Goal: Book appointment/travel/reservation

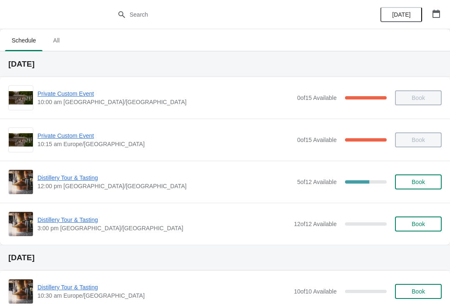
click at [62, 175] on span "Distillery Tour & Tasting" at bounding box center [164, 178] width 255 height 8
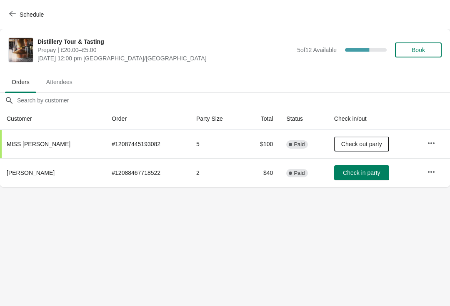
click at [375, 170] on span "Check in party" at bounding box center [361, 172] width 37 height 7
click at [423, 56] on button "Book" at bounding box center [418, 49] width 47 height 15
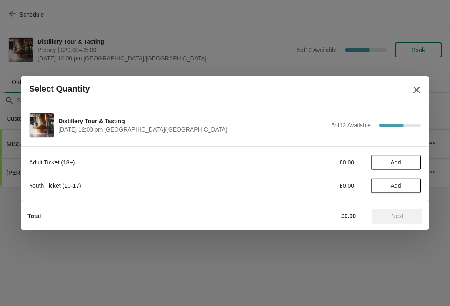
click at [406, 159] on span "Add" at bounding box center [395, 162] width 35 height 7
click at [413, 161] on icon at bounding box center [409, 162] width 9 height 9
click at [411, 159] on icon at bounding box center [409, 162] width 9 height 9
click at [412, 212] on button "Next" at bounding box center [397, 216] width 50 height 15
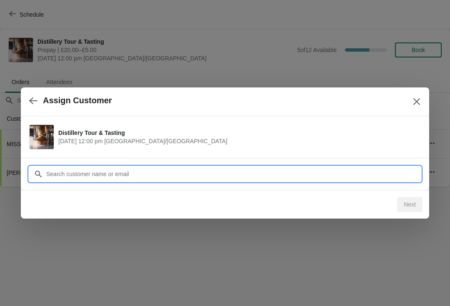
click at [227, 169] on input "Customer" at bounding box center [233, 174] width 375 height 15
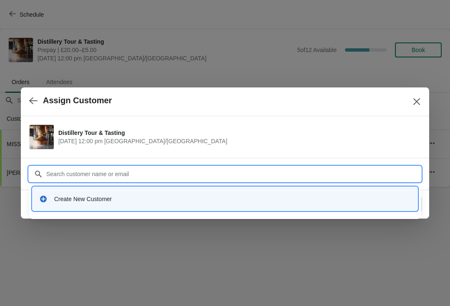
click at [112, 198] on div "Create New Customer" at bounding box center [232, 199] width 356 height 8
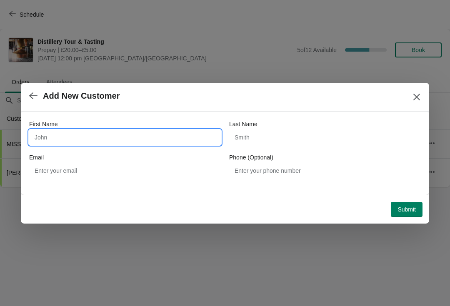
click at [135, 137] on input "First Name" at bounding box center [124, 137] width 191 height 15
type input "Erika"
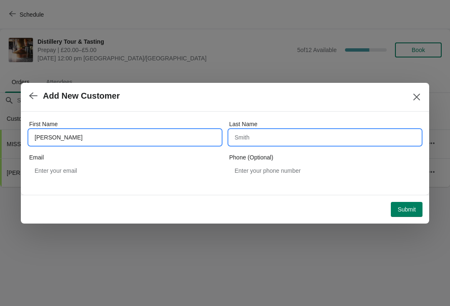
click at [286, 137] on input "Last Name" at bounding box center [324, 137] width 191 height 15
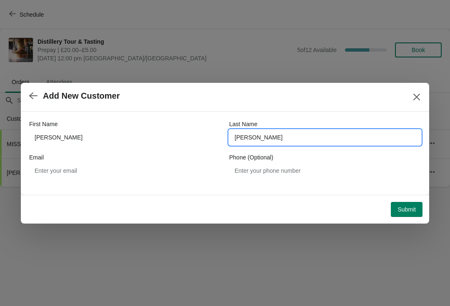
type input "Reyes"
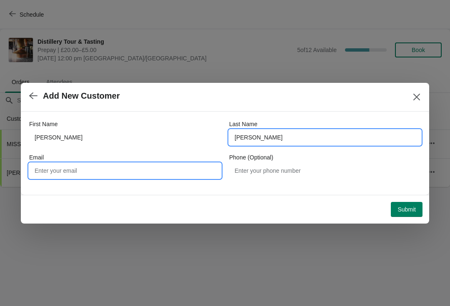
click at [126, 174] on input "Email" at bounding box center [124, 170] width 191 height 15
click at [268, 142] on input "Reyes" at bounding box center [324, 137] width 191 height 15
click at [152, 177] on input "Email" at bounding box center [124, 170] width 191 height 15
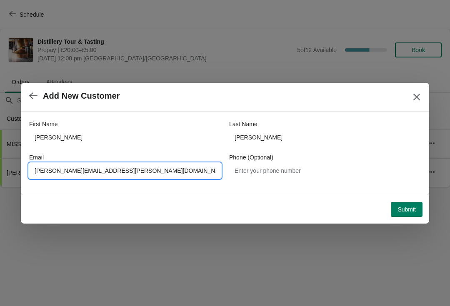
type input "Erika.reyes@gmail.com"
click at [416, 204] on button "Submit" at bounding box center [406, 209] width 32 height 15
